Goal: Navigation & Orientation: Find specific page/section

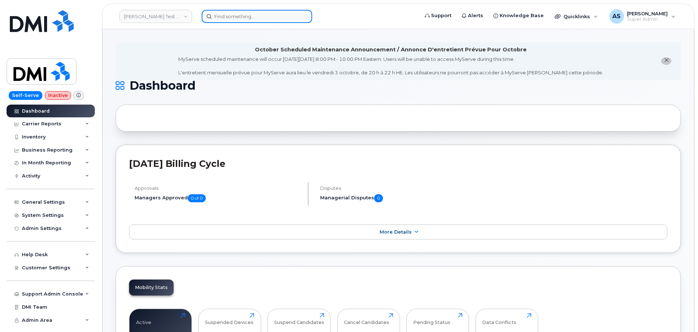
click at [229, 17] on input at bounding box center [257, 16] width 110 height 13
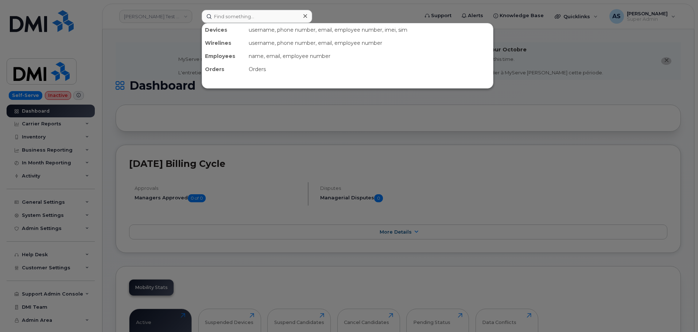
click at [164, 56] on div at bounding box center [349, 166] width 698 height 332
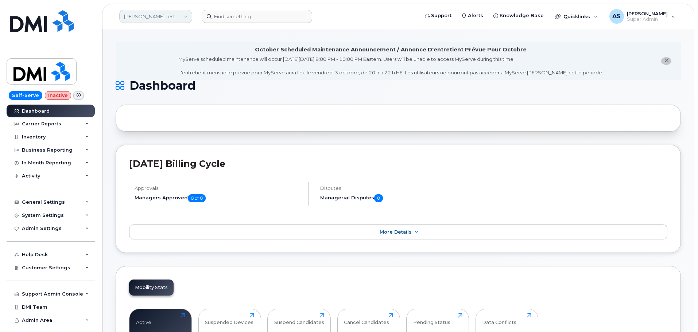
click at [155, 22] on link "[PERSON_NAME] Test Enviroment" at bounding box center [155, 16] width 73 height 13
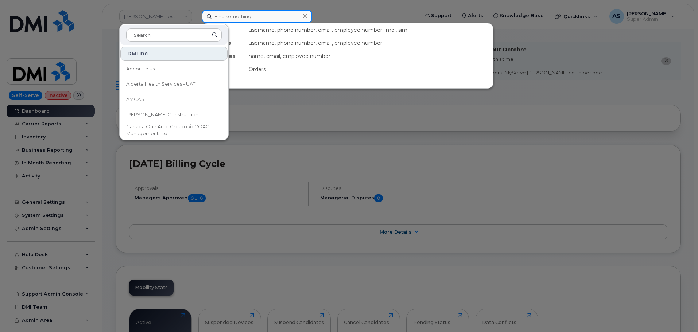
click at [239, 19] on input at bounding box center [257, 16] width 110 height 13
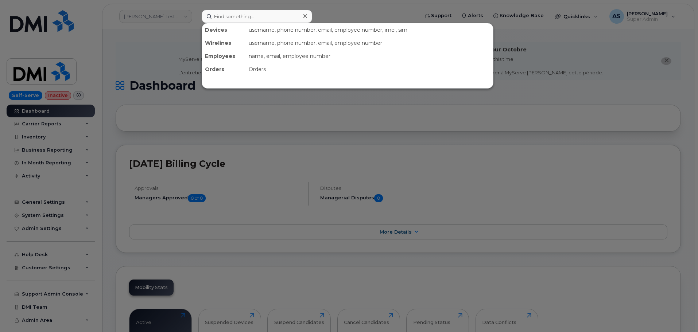
click at [141, 50] on div at bounding box center [349, 166] width 698 height 332
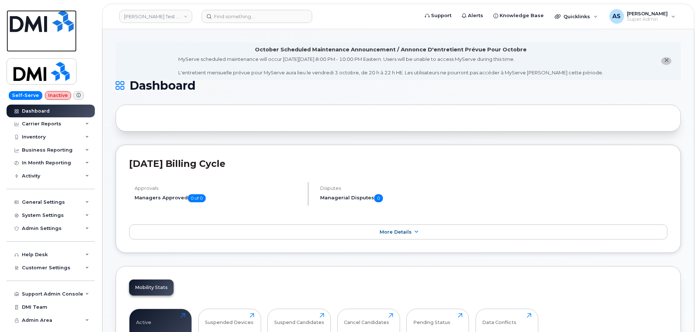
click at [49, 19] on img at bounding box center [42, 21] width 64 height 22
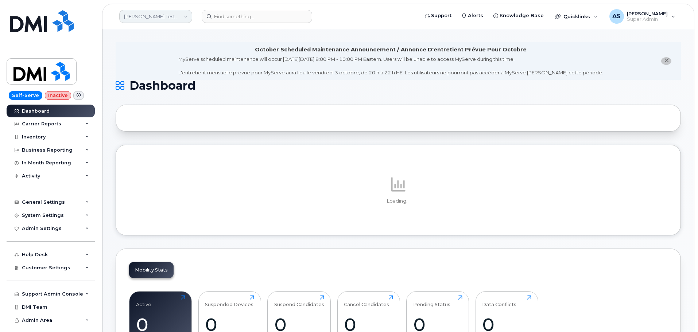
click at [175, 13] on link "[PERSON_NAME] Test Enviroment" at bounding box center [155, 16] width 73 height 13
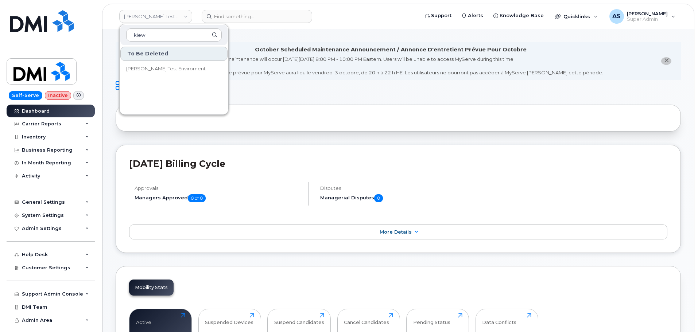
type input "kiew"
drag, startPoint x: 302, startPoint y: 63, endPoint x: 220, endPoint y: 12, distance: 96.2
click at [292, 60] on div "MyServe scheduled maintenance will occur on Friday October 3rd, 8:00 PM - 10:00…" at bounding box center [390, 66] width 425 height 20
